Goal: Unclear

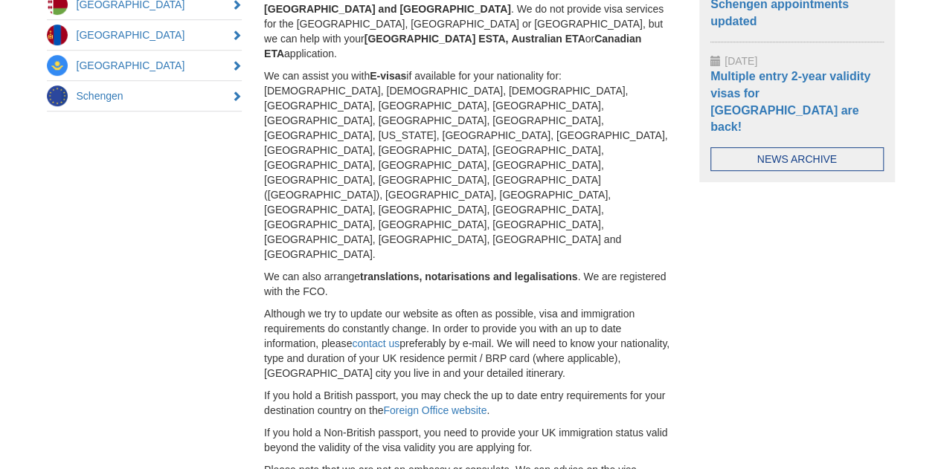
scroll to position [420, 0]
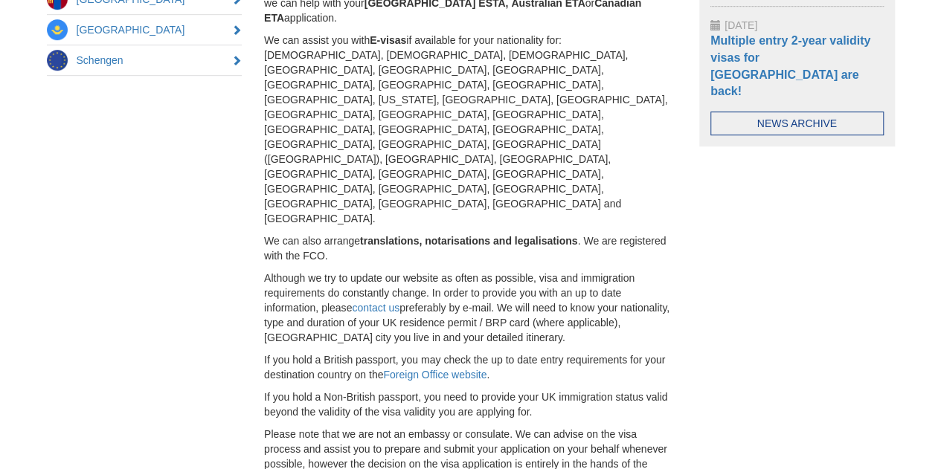
drag, startPoint x: 131, startPoint y: 397, endPoint x: 270, endPoint y: 399, distance: 139.1
copy p "Travel Visa Agency Limited ,"
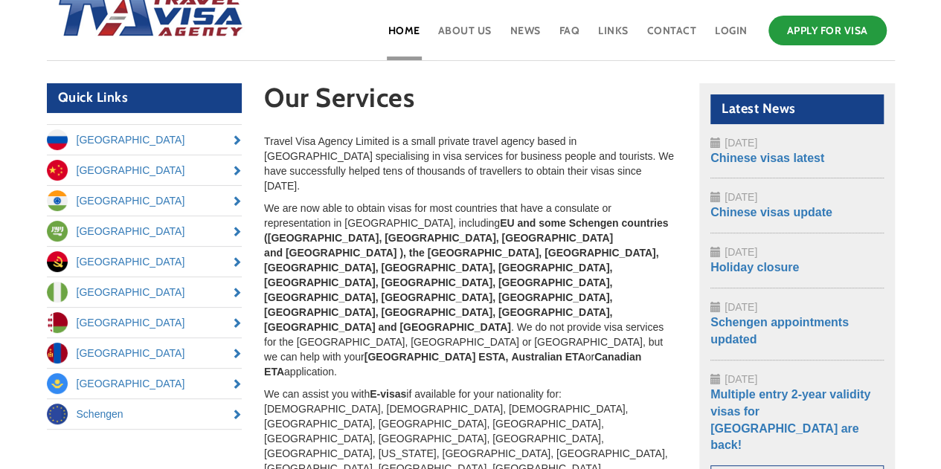
scroll to position [0, 0]
